Goal: Find specific page/section

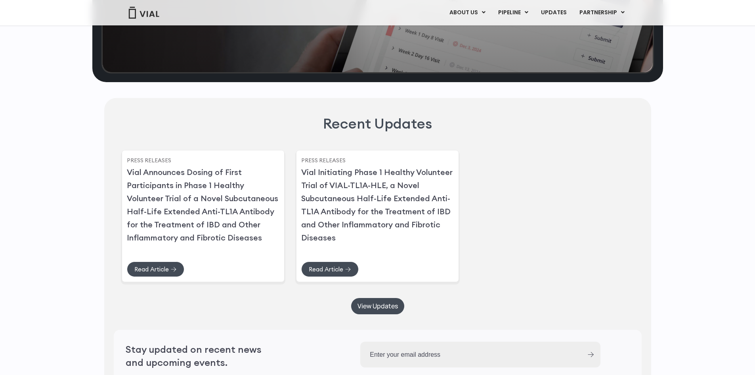
scroll to position [1864, 0]
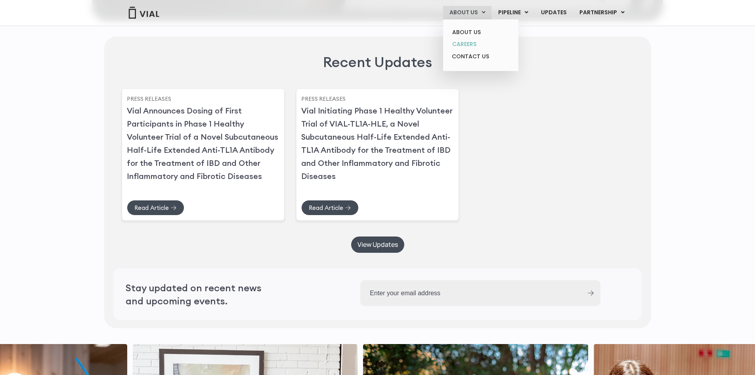
click at [468, 40] on link "CAREERS" at bounding box center [480, 44] width 69 height 12
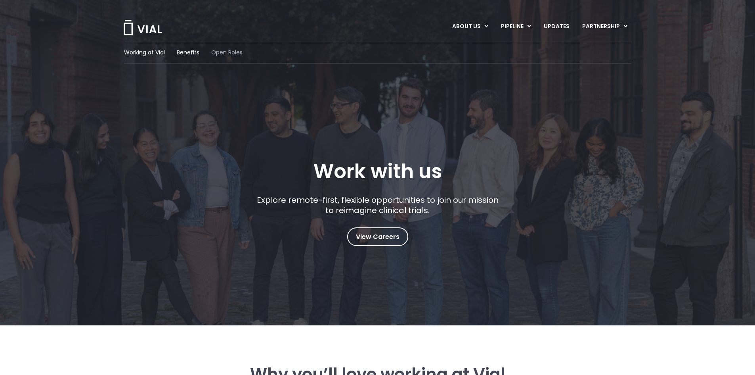
click at [232, 51] on span "Open Roles" at bounding box center [226, 52] width 31 height 8
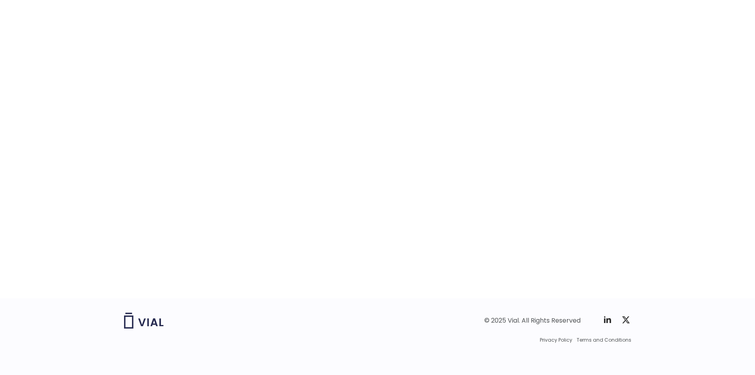
scroll to position [1180, 0]
